Goal: Information Seeking & Learning: Learn about a topic

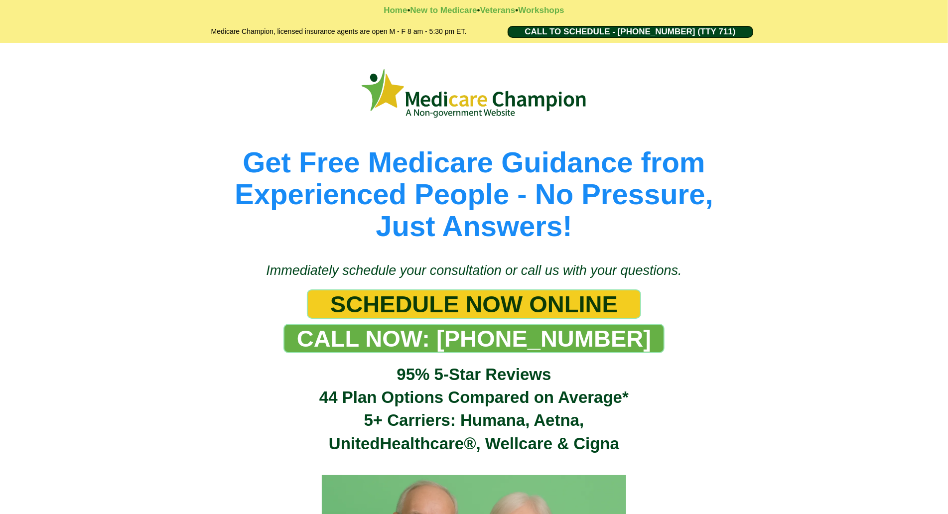
click at [54, 56] on div "Get Free Medicare Guidance from Experienced People - No Pressure, Just Answers!" at bounding box center [474, 147] width 948 height 209
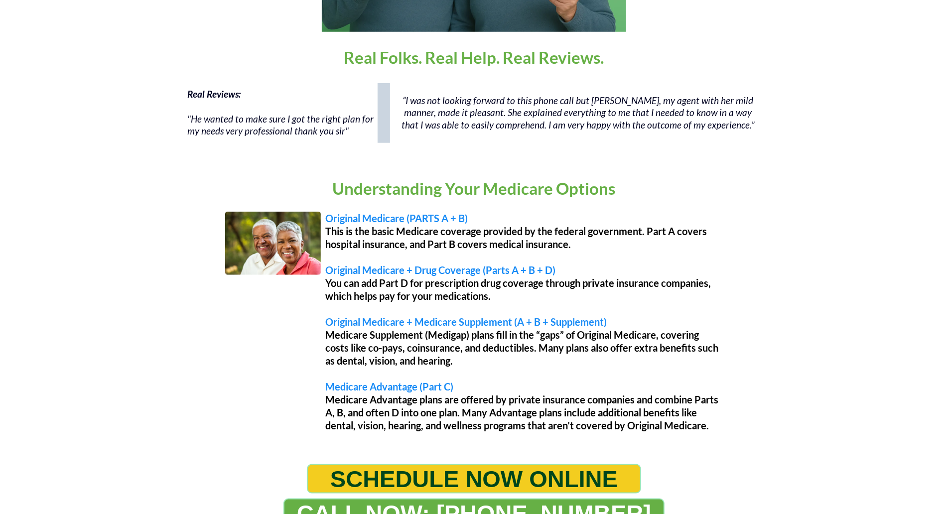
scroll to position [684, 0]
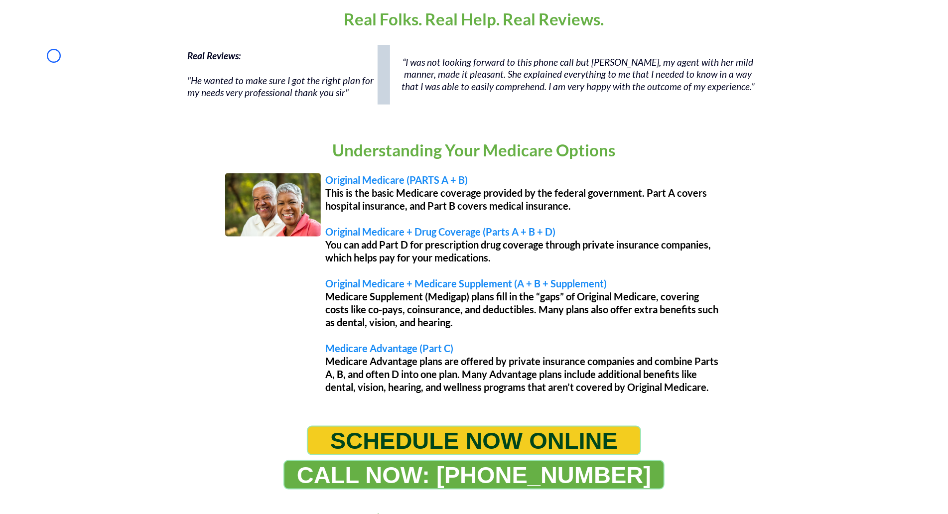
click at [54, 56] on div "Real Reviews: "He wanted to make sure I got the right plan for my needs very pr…" at bounding box center [474, 80] width 948 height 80
click at [95, 95] on div "Real Reviews: "He wanted to make sure I got the right plan for my needs very pr…" at bounding box center [474, 80] width 948 height 80
click at [61, 95] on div "Real Reviews: "He wanted to make sure I got the right plan for my needs very pr…" at bounding box center [474, 80] width 948 height 80
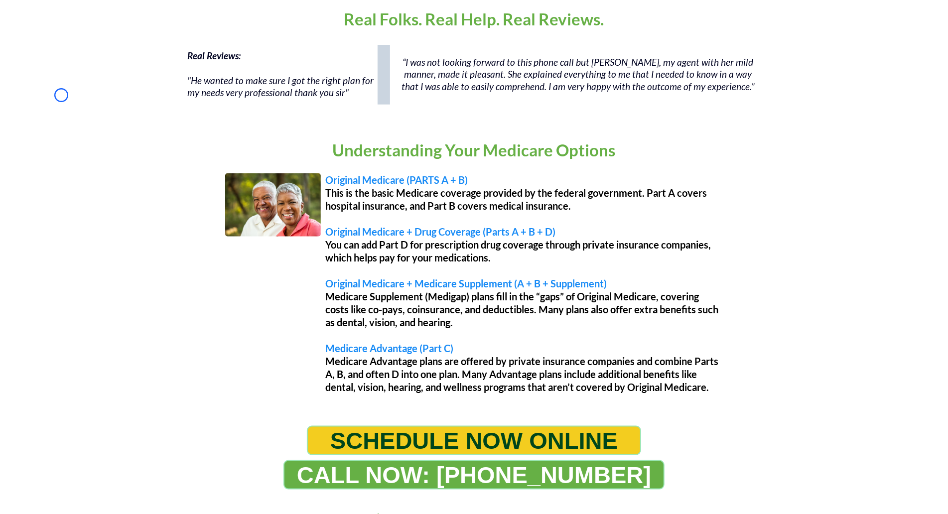
scroll to position [0, 0]
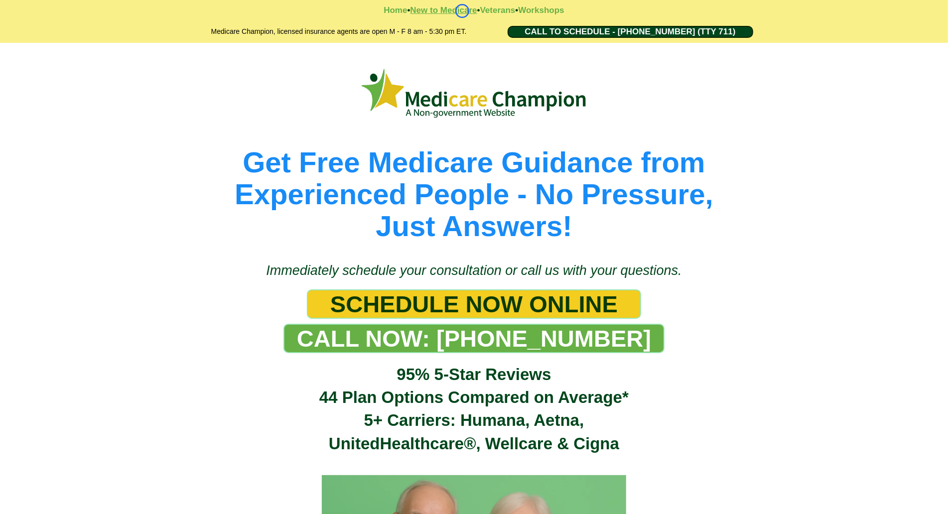
click at [462, 11] on strong "New to Medicare" at bounding box center [443, 9] width 67 height 9
click at [435, 11] on strong "New to Medicare" at bounding box center [443, 9] width 67 height 9
click at [421, 14] on strong "New to Medicare" at bounding box center [443, 9] width 67 height 9
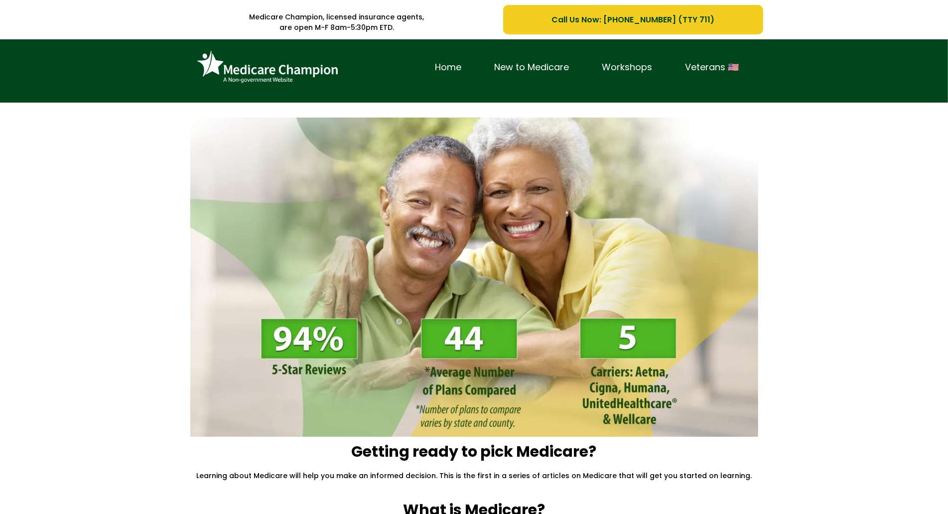
click at [67, 81] on div "Home New to Medicare Workshops Veterans 🇺🇸" at bounding box center [474, 70] width 948 height 63
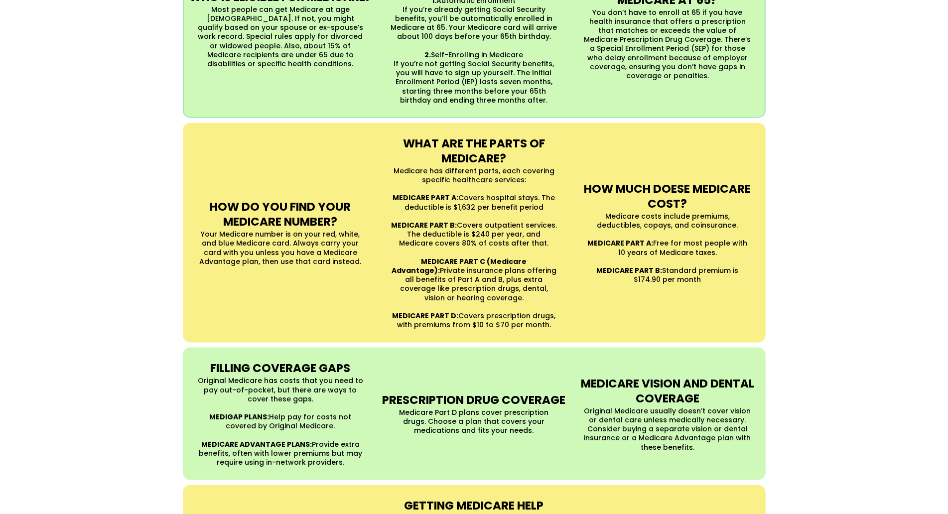
scroll to position [831, 0]
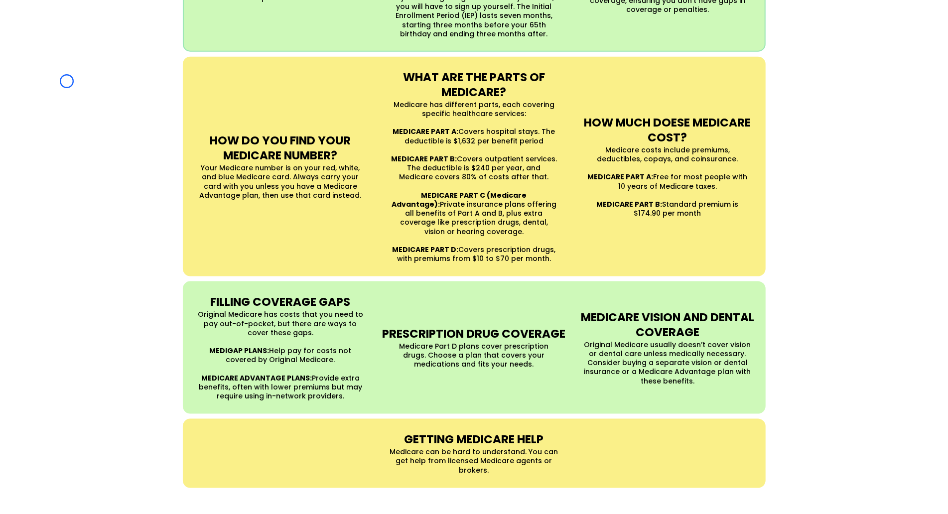
click at [67, 81] on div "UNDERSTANDING MEDICARE Medicare is a Federal health insurance program for peopl…" at bounding box center [474, 126] width 948 height 744
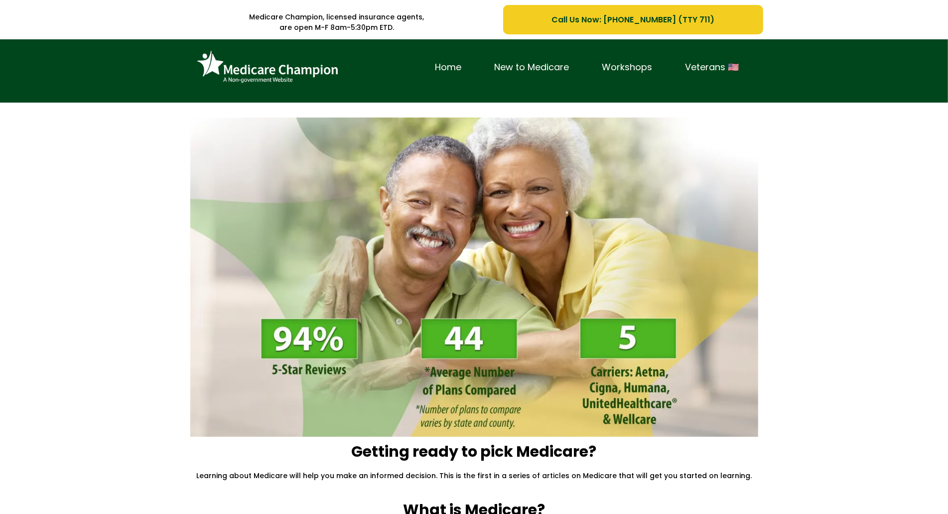
click at [95, 74] on div "Home New to Medicare Workshops Veterans 🇺🇸" at bounding box center [474, 70] width 948 height 63
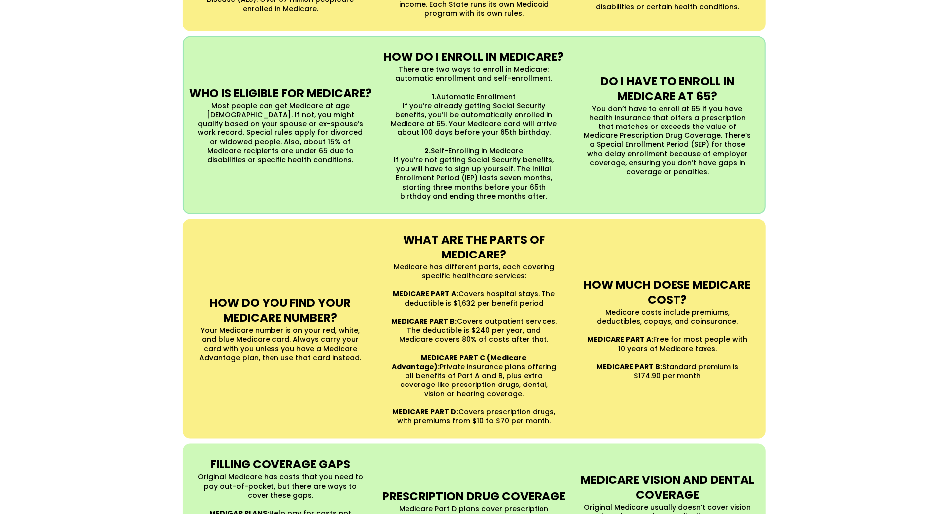
scroll to position [705, 0]
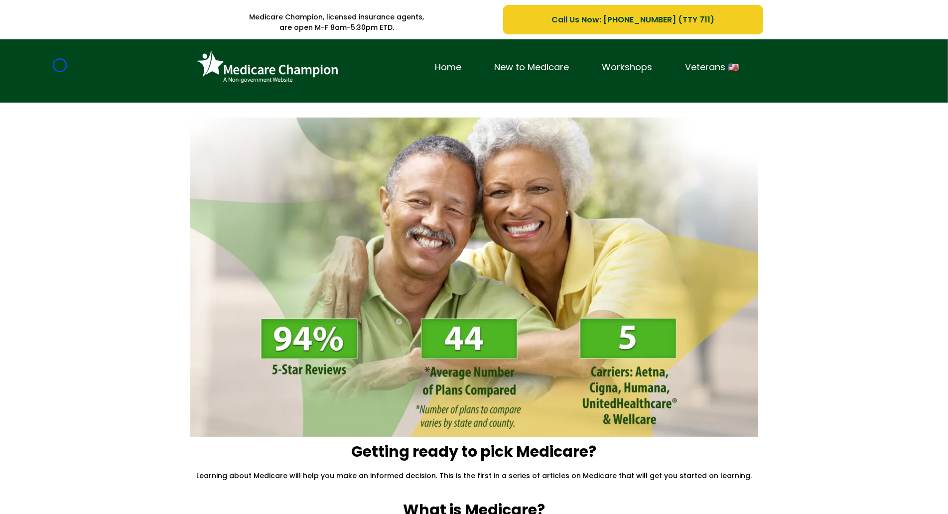
click at [60, 65] on div "Home New to Medicare Workshops Veterans 🇺🇸" at bounding box center [474, 70] width 948 height 63
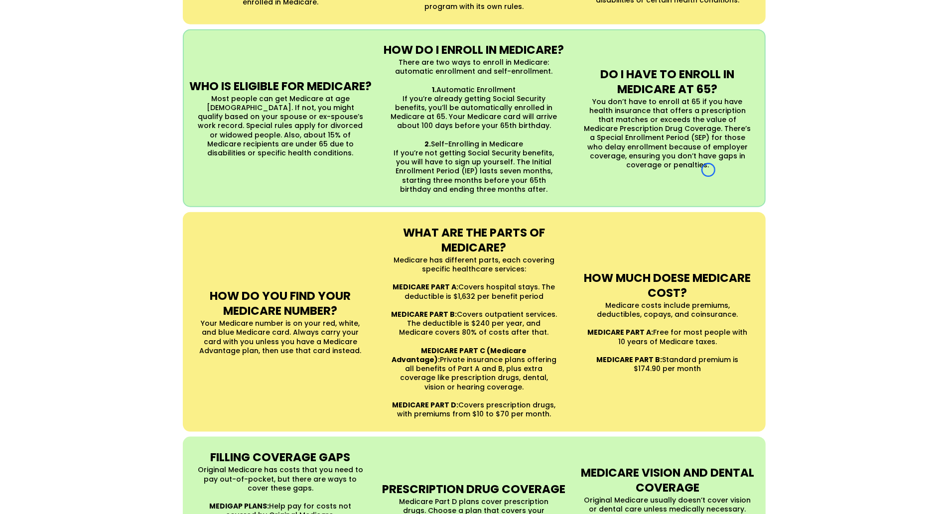
scroll to position [728, 0]
